Goal: Find specific page/section: Find specific page/section

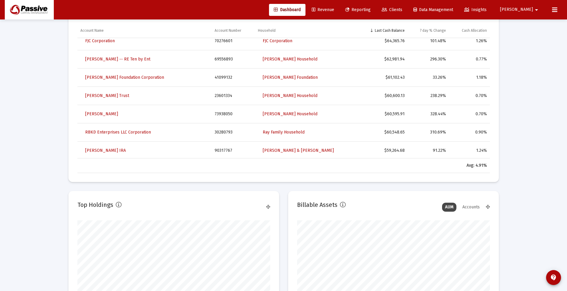
click at [403, 9] on span "Clients" at bounding box center [392, 9] width 21 height 5
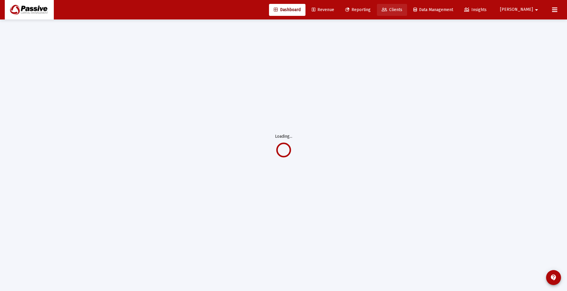
scroll to position [19, 0]
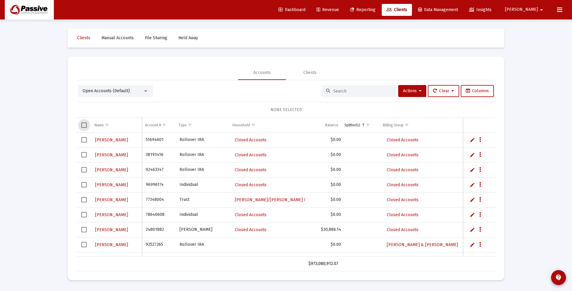
click at [84, 125] on span "Select all" at bounding box center [83, 124] width 5 height 5
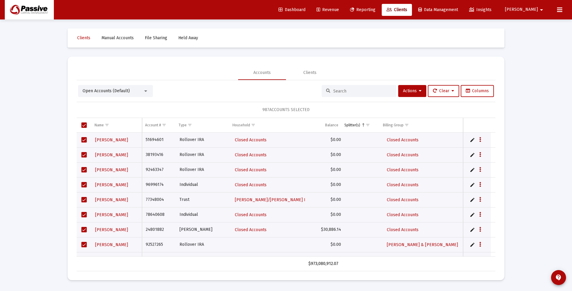
click at [351, 89] on input at bounding box center [362, 91] width 59 height 5
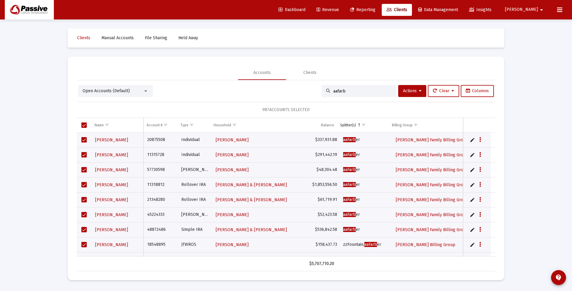
click at [85, 123] on span "Select all" at bounding box center [83, 124] width 5 height 5
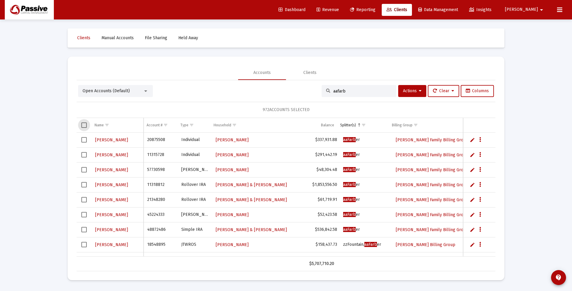
click at [85, 123] on span "Select all" at bounding box center [83, 124] width 5 height 5
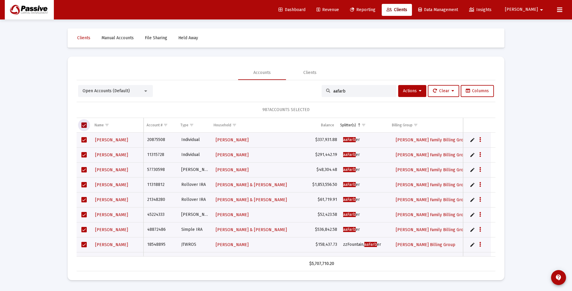
click at [85, 123] on span "Select all" at bounding box center [83, 124] width 5 height 5
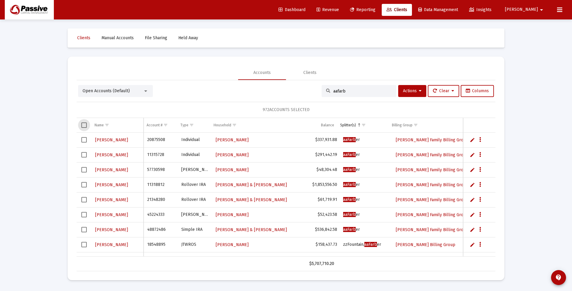
click at [85, 123] on span "Select all" at bounding box center [83, 124] width 5 height 5
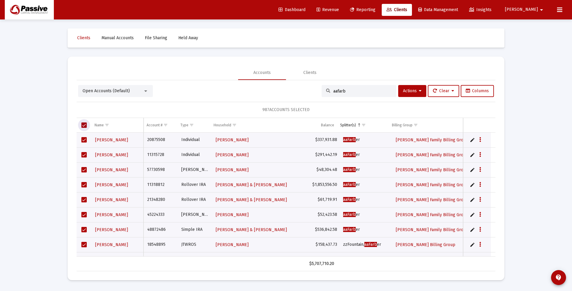
click at [85, 123] on span "Select all" at bounding box center [83, 124] width 5 height 5
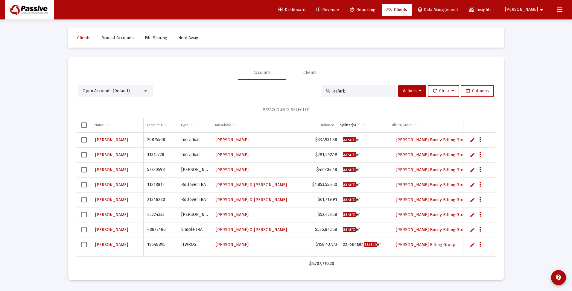
click at [345, 91] on input "aafarb" at bounding box center [362, 91] width 59 height 5
click at [84, 125] on span "Select all" at bounding box center [83, 124] width 5 height 5
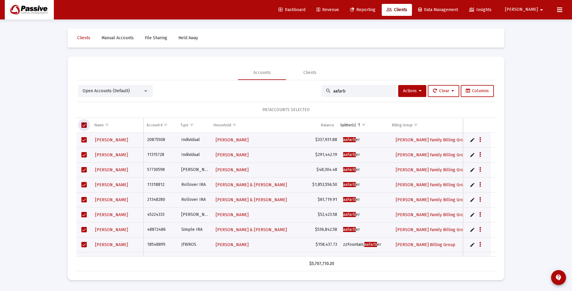
click at [351, 90] on input "aafarb" at bounding box center [362, 91] width 59 height 5
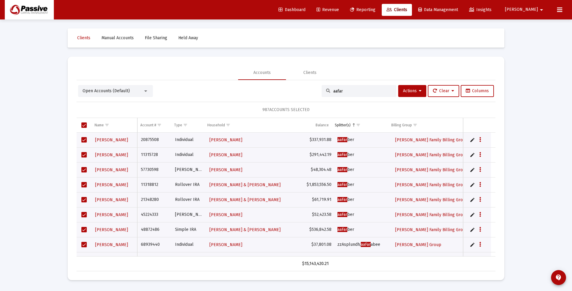
type input "aafarb"
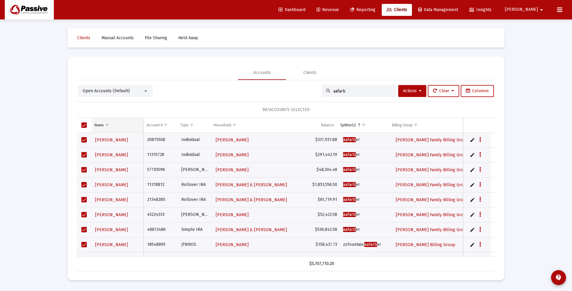
click at [98, 126] on div "Name" at bounding box center [99, 125] width 9 height 5
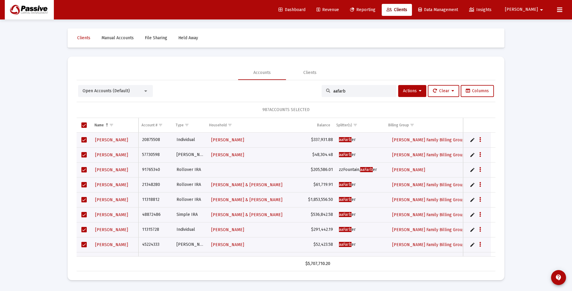
click at [85, 125] on span "Select all" at bounding box center [83, 124] width 5 height 5
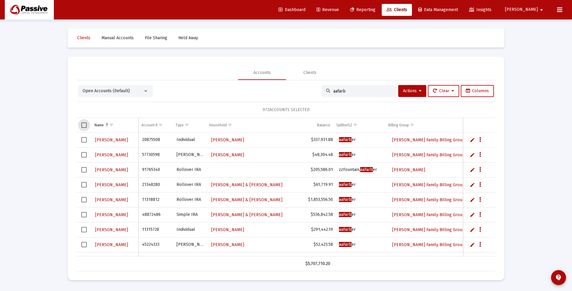
click at [84, 124] on span "Select all" at bounding box center [83, 124] width 5 height 5
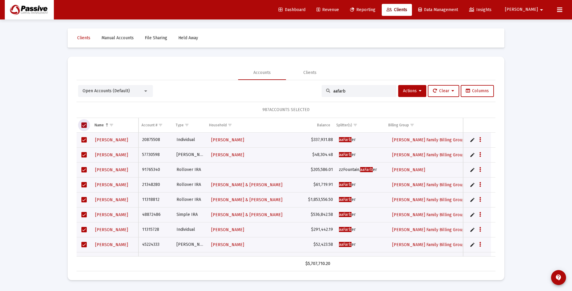
click at [83, 124] on span "Select all" at bounding box center [83, 124] width 5 height 5
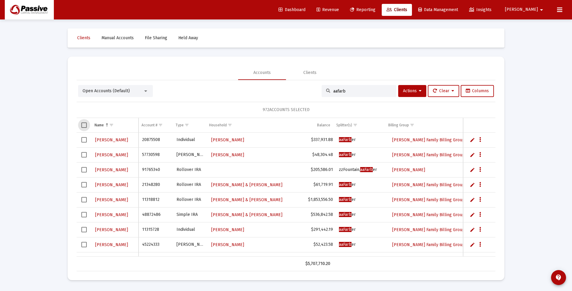
click at [83, 124] on span "Select all" at bounding box center [83, 124] width 5 height 5
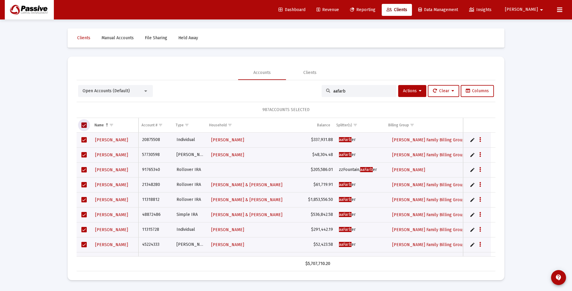
click at [83, 124] on span "Select all" at bounding box center [83, 124] width 5 height 5
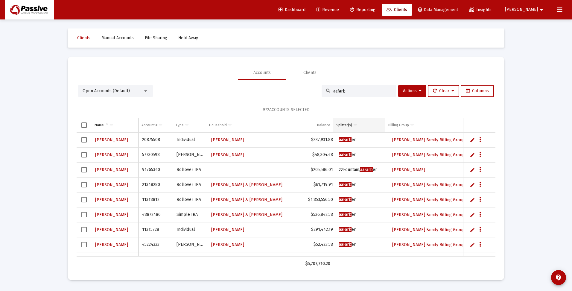
click at [356, 125] on span "Show filter options for column 'Splitter(s)'" at bounding box center [355, 125] width 4 height 4
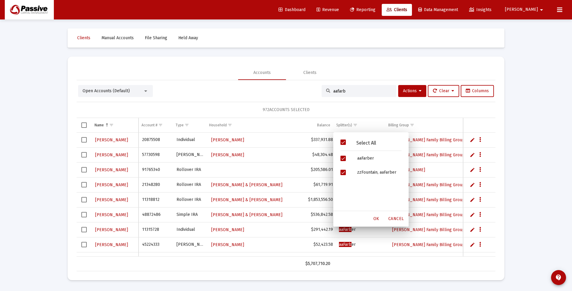
click at [343, 142] on span "Filter options" at bounding box center [342, 141] width 5 height 5
click at [403, 219] on span "Cancel" at bounding box center [396, 218] width 16 height 5
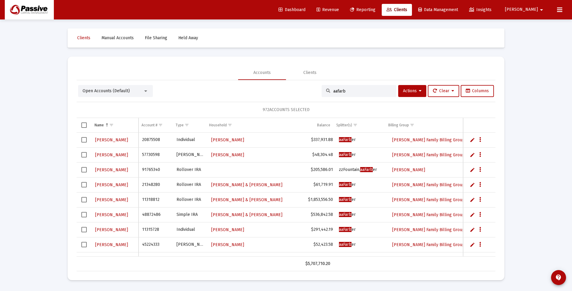
drag, startPoint x: 359, startPoint y: 92, endPoint x: 326, endPoint y: 92, distance: 33.2
click at [326, 92] on div "aafarb" at bounding box center [359, 91] width 75 height 12
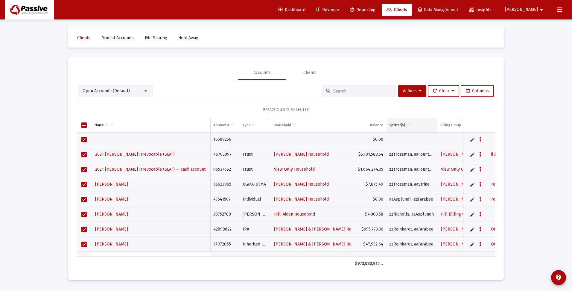
click at [413, 125] on td "Splitter(s)" at bounding box center [411, 125] width 51 height 14
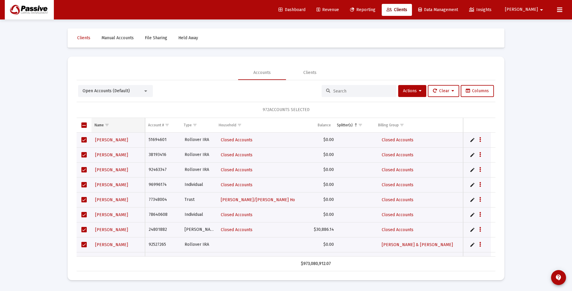
click at [109, 123] on span "Show filter options for column 'Name'" at bounding box center [107, 125] width 4 height 4
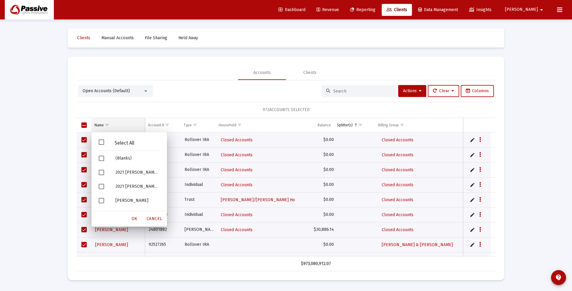
click at [127, 122] on td "Name" at bounding box center [119, 125] width 54 height 14
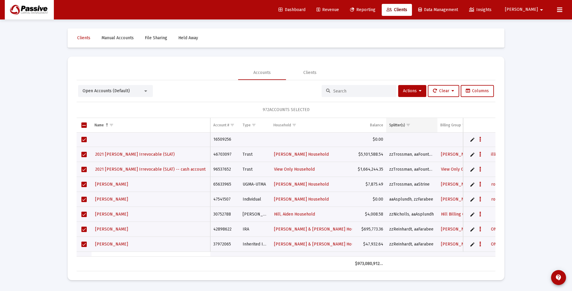
click at [408, 126] on span "Show filter options for column 'Splitter(s)'" at bounding box center [408, 125] width 4 height 4
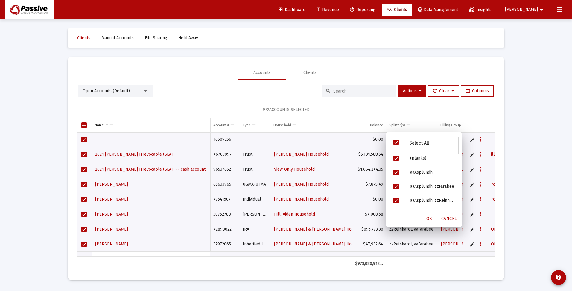
click at [395, 143] on span "Filter options" at bounding box center [395, 141] width 5 height 5
click at [396, 199] on span "Filter options" at bounding box center [395, 198] width 5 height 5
click at [432, 218] on span "OK" at bounding box center [429, 218] width 6 height 5
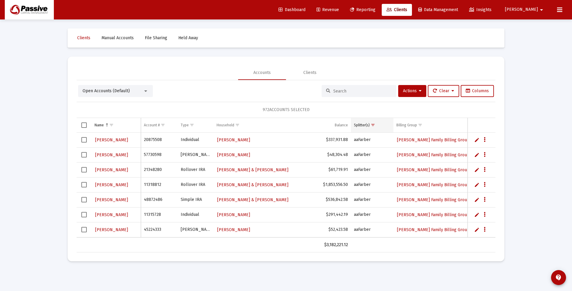
click at [372, 124] on span "Show filter options for column 'Splitter(s)'" at bounding box center [373, 125] width 4 height 4
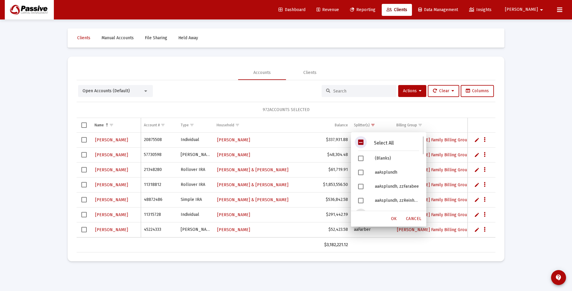
click at [360, 143] on span "Filter options" at bounding box center [360, 141] width 5 height 5
click at [248, 277] on mat-sidenav-content "Loading... Clients Manual Accounts File Sharing Held Away Accounts Clients Open…" at bounding box center [286, 145] width 449 height 291
